Goal: Transaction & Acquisition: Subscribe to service/newsletter

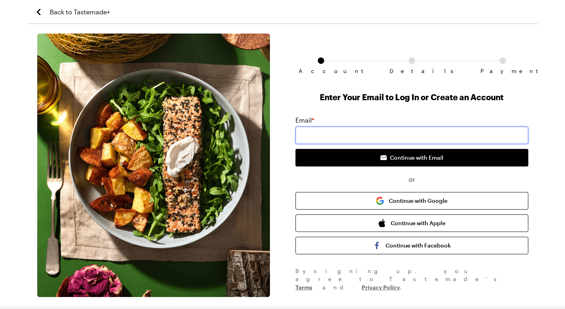
click at [328, 138] on input "email" at bounding box center [412, 135] width 233 height 18
type input "[EMAIL_ADDRESS][DOMAIN_NAME]"
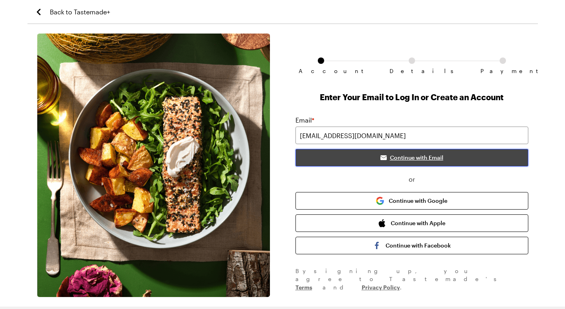
click at [417, 155] on span "Continue with Email" at bounding box center [416, 158] width 53 height 8
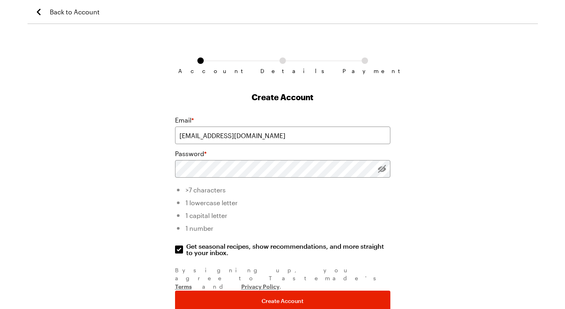
click at [41, 11] on icon "Back to Account" at bounding box center [39, 12] width 10 height 10
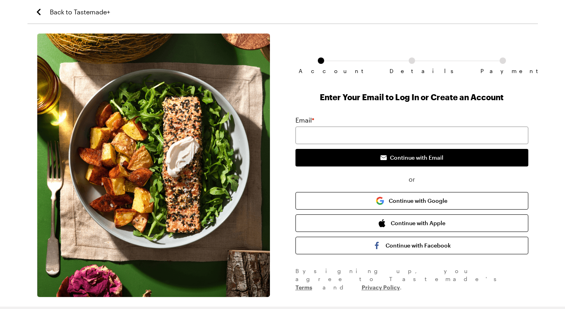
click at [41, 11] on icon "Back to Tastemade+" at bounding box center [39, 12] width 10 height 10
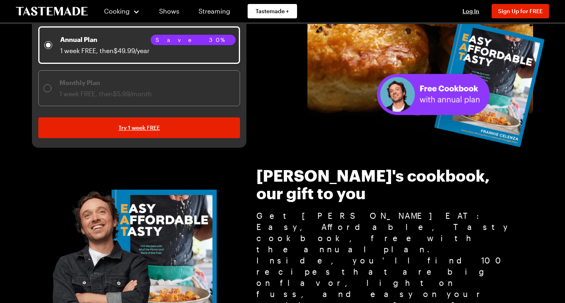
scroll to position [239, 0]
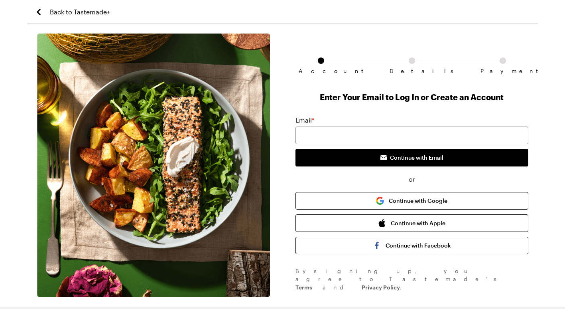
scroll to position [26, 0]
